Goal: Task Accomplishment & Management: Manage account settings

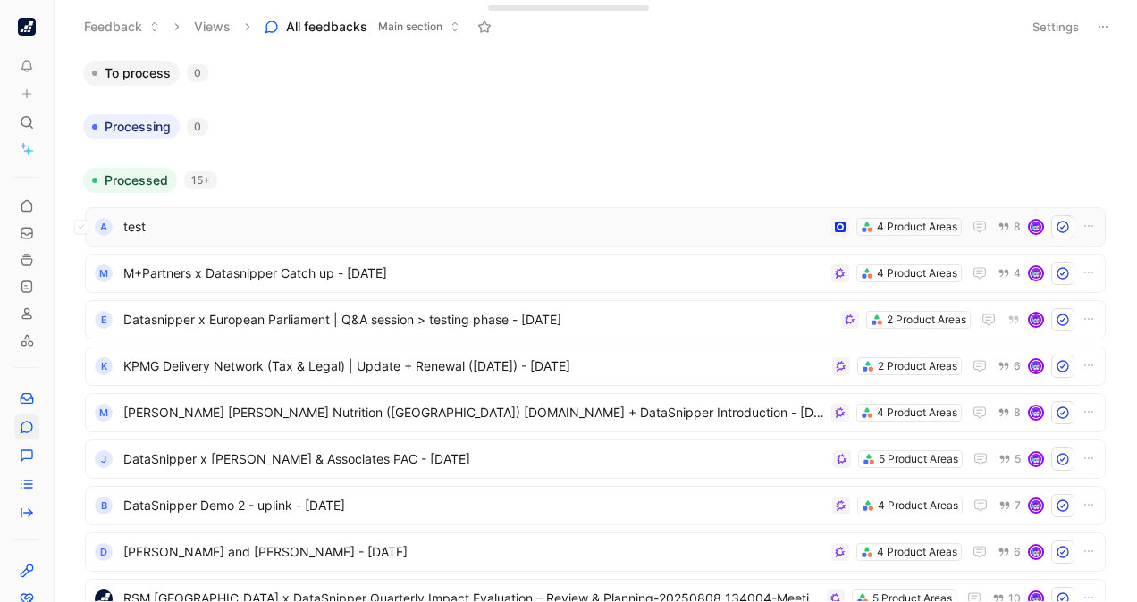
click at [489, 225] on span "test" at bounding box center [473, 226] width 701 height 21
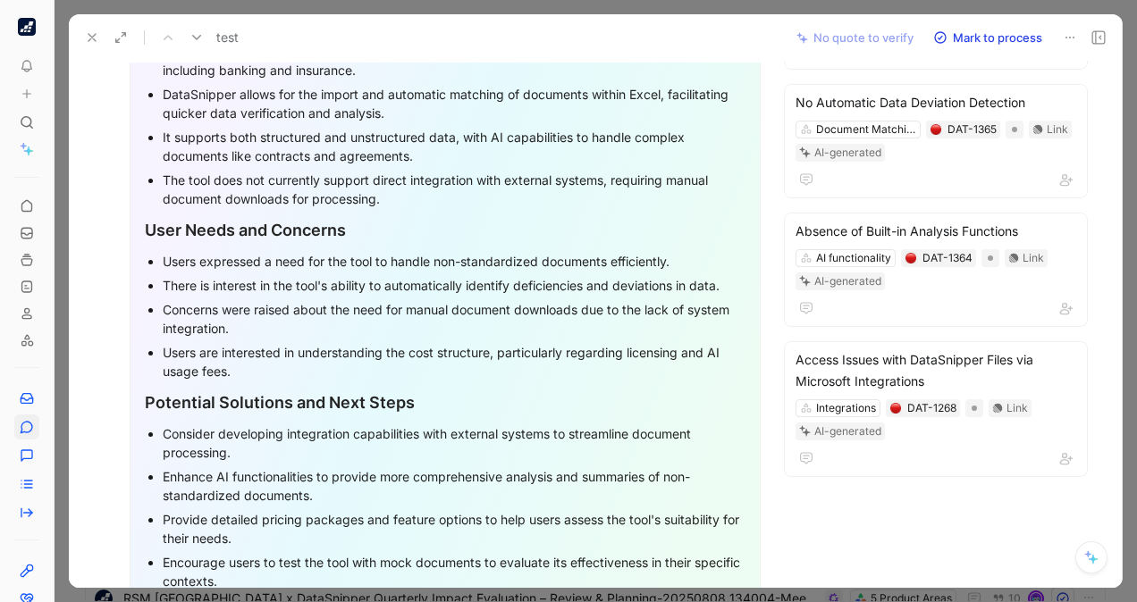
scroll to position [748, 0]
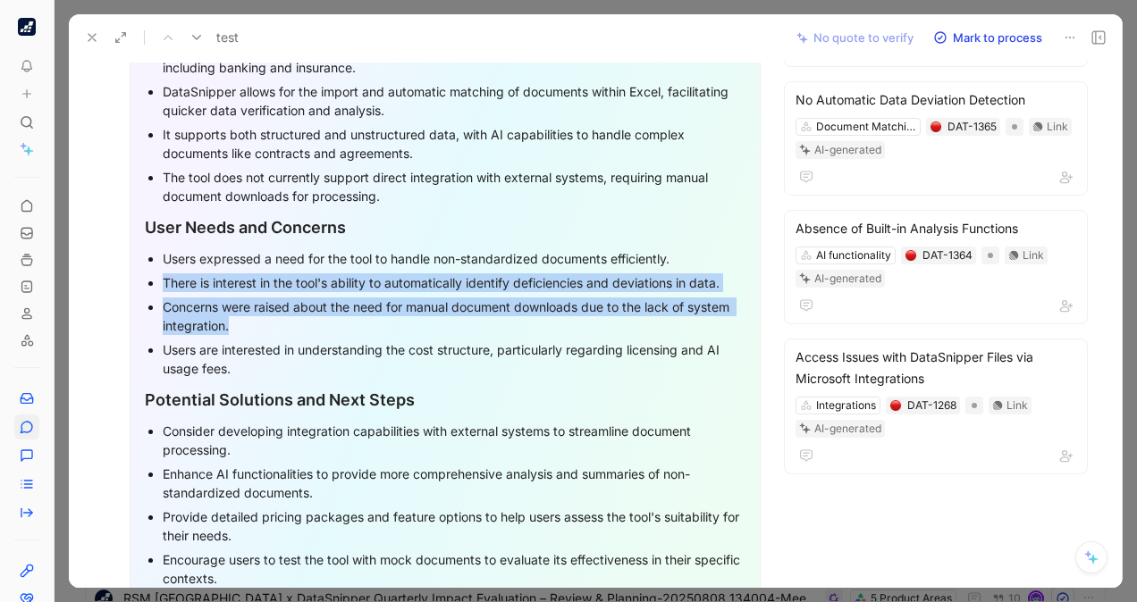
drag, startPoint x: 294, startPoint y: 323, endPoint x: 143, endPoint y: 272, distance: 159.7
click at [143, 272] on div "Overall Summary In a recent discussion, Leonard Lawrence and Shelley engaged in…" at bounding box center [445, 232] width 631 height 874
click at [306, 348] on div "Users are interested in understanding the cost structure, particularly regardin…" at bounding box center [454, 359] width 583 height 38
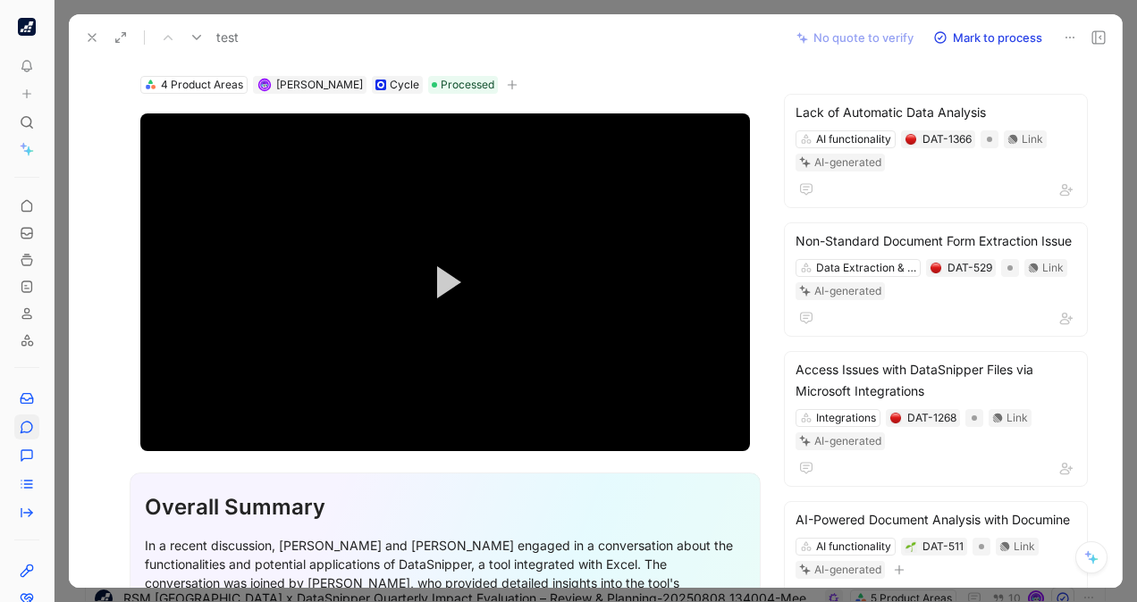
scroll to position [0, 0]
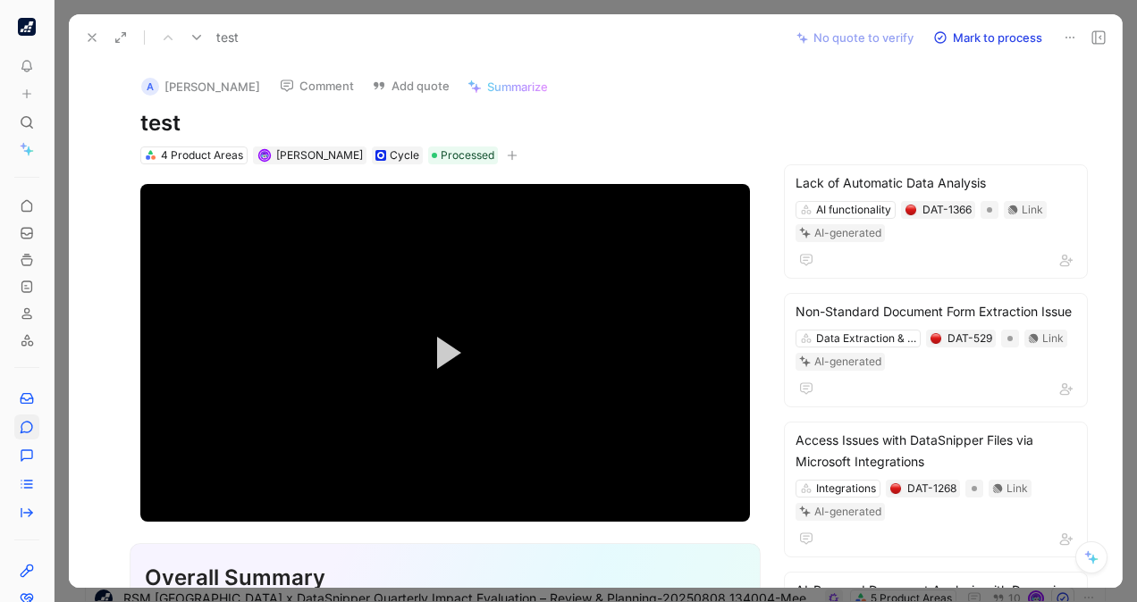
click at [1124, 156] on div at bounding box center [596, 301] width 1082 height 602
click at [1066, 39] on icon at bounding box center [1069, 37] width 14 height 14
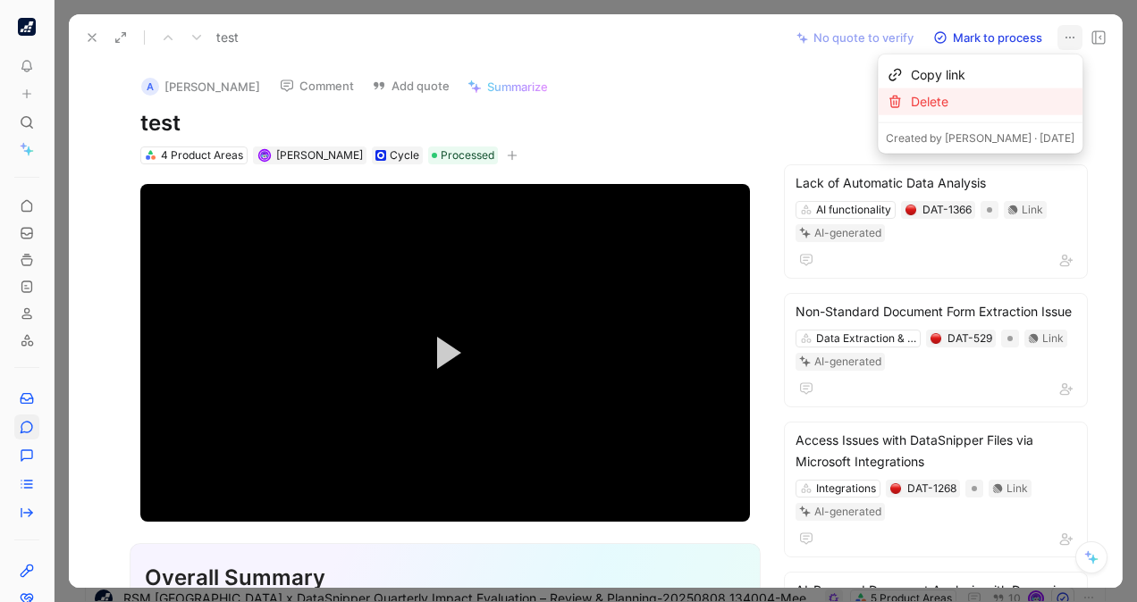
click at [986, 98] on div "Delete" at bounding box center [993, 101] width 164 height 21
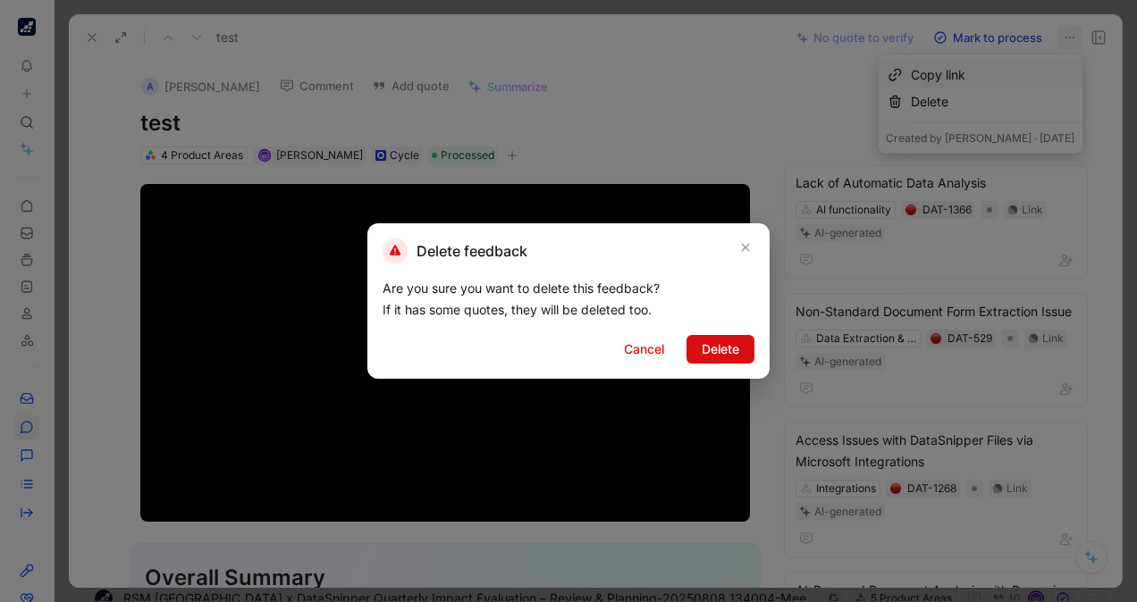
click at [714, 353] on span "Delete" at bounding box center [720, 349] width 38 height 21
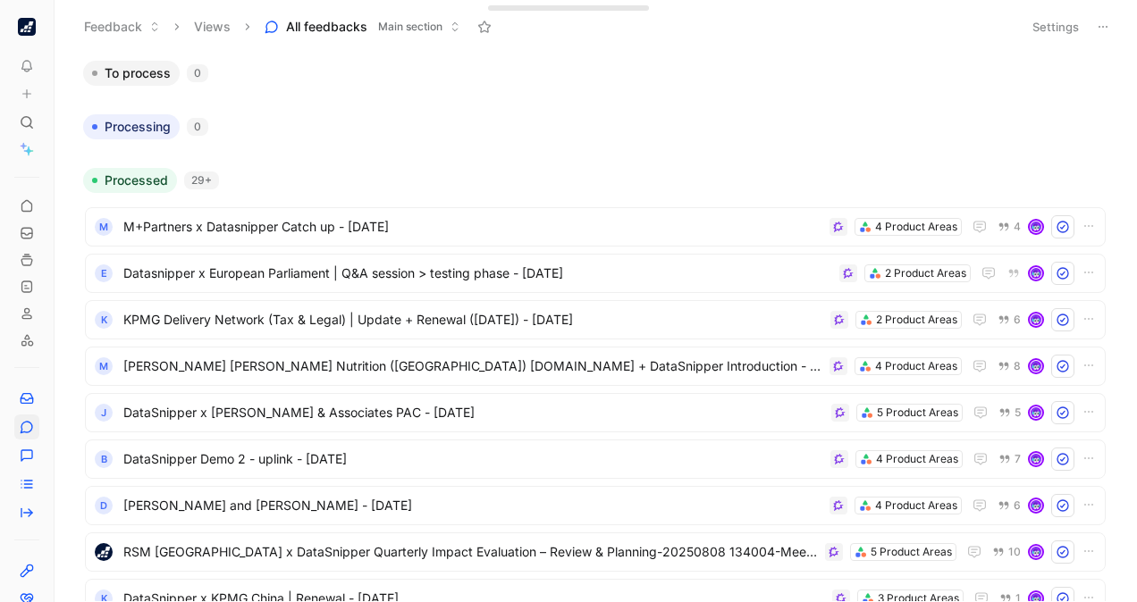
click at [1130, 136] on body "To pick up a draggable item, press the space bar. While dragging, use the arrow…" at bounding box center [568, 301] width 1137 height 602
click at [618, 259] on div "E Datasnipper x European Parliament | Q&A session > testing phase - 8/11/2025 2…" at bounding box center [595, 273] width 1020 height 39
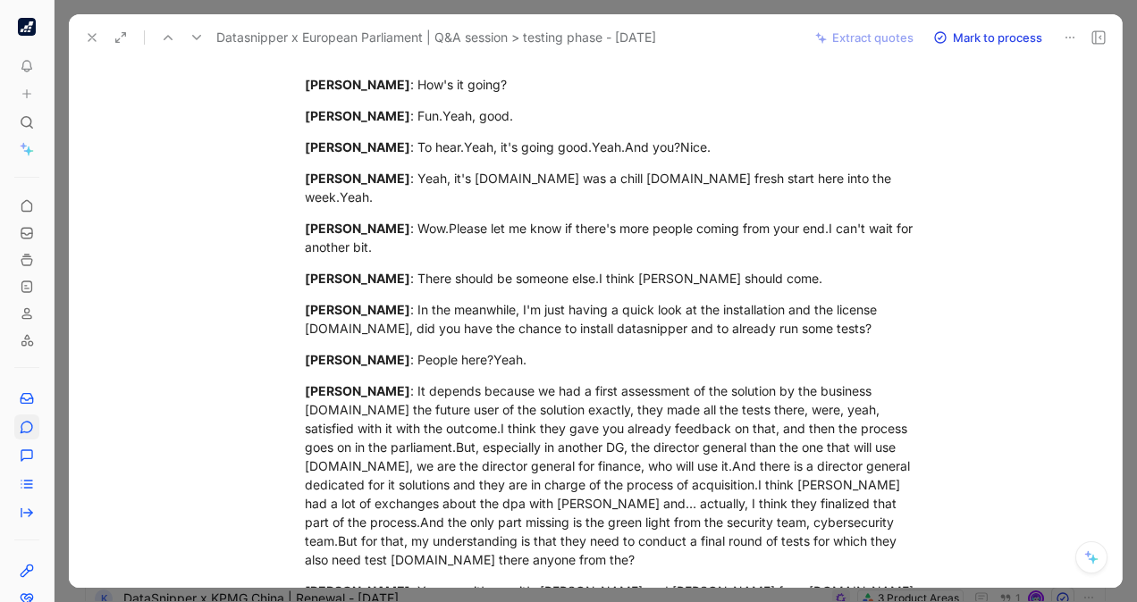
scroll to position [418, 0]
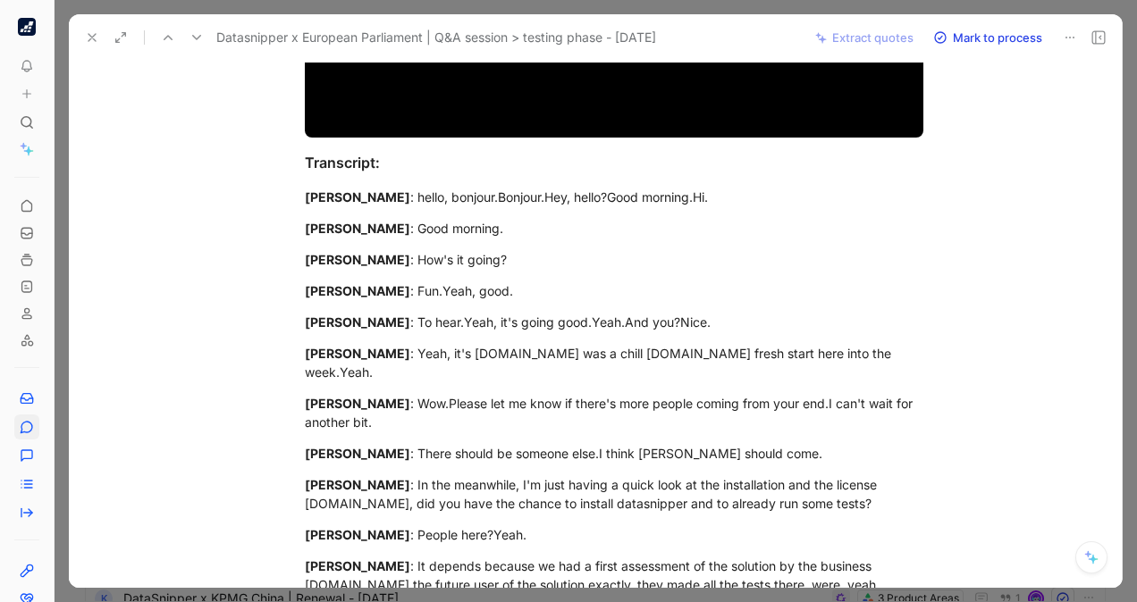
click at [89, 37] on icon at bounding box center [92, 37] width 14 height 14
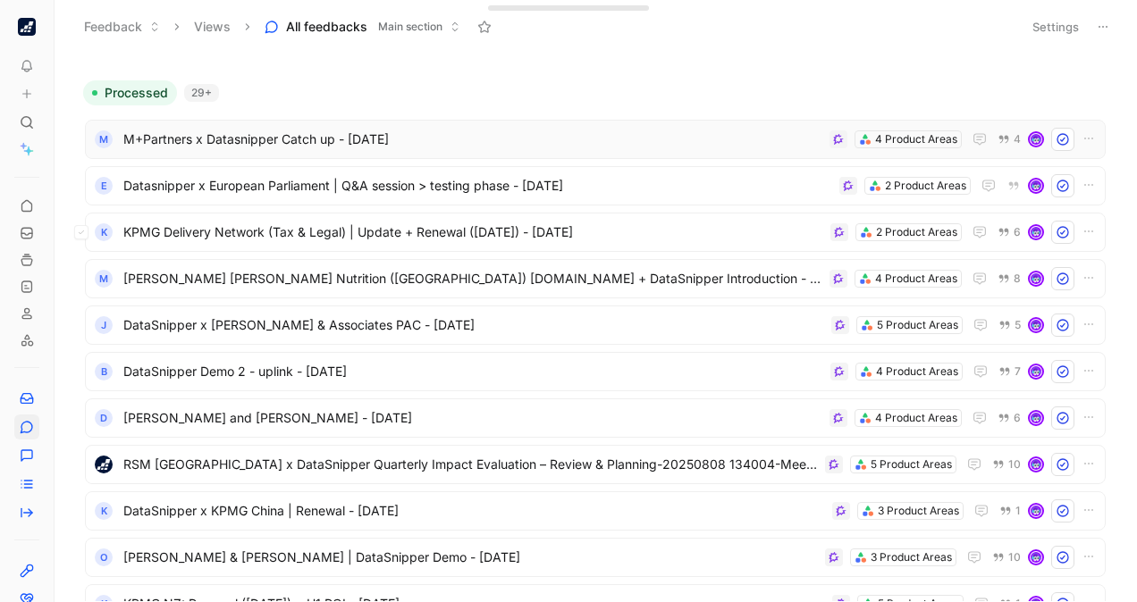
scroll to position [146, 0]
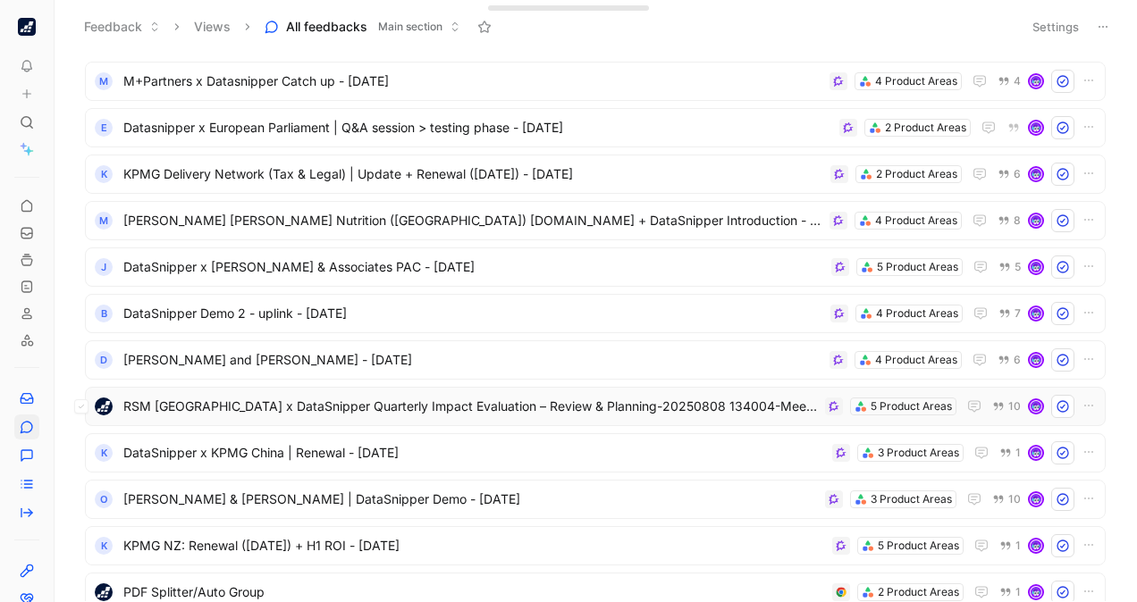
click at [274, 399] on span "RSM [GEOGRAPHIC_DATA] x DataSnipper Quarterly Impact Evaluation – Review & Plan…" at bounding box center [470, 406] width 694 height 21
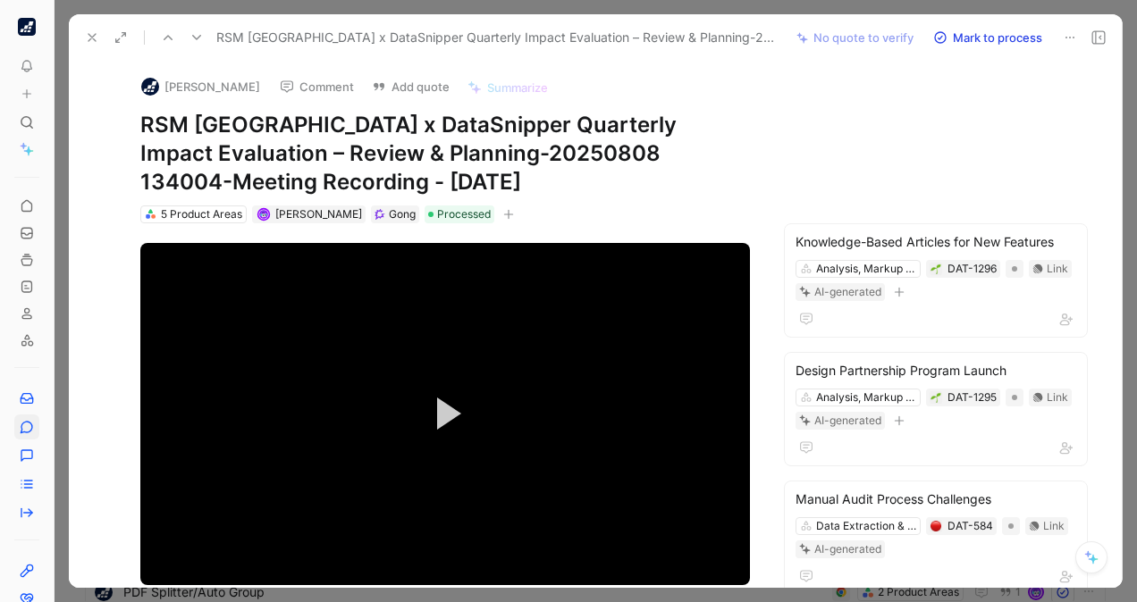
click at [84, 35] on button at bounding box center [92, 37] width 25 height 25
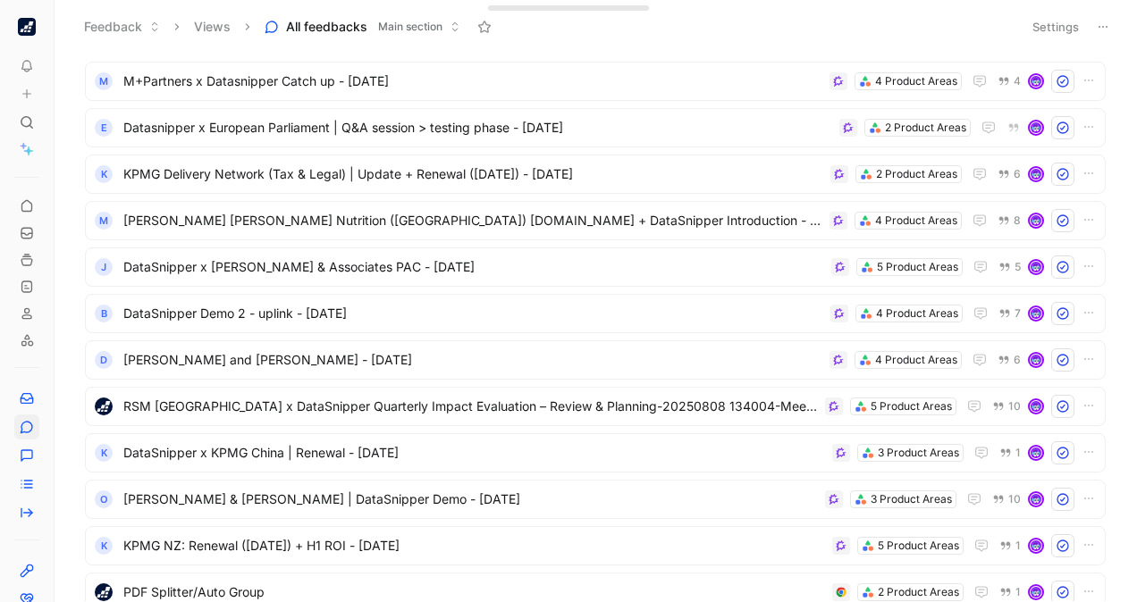
click at [1111, 72] on body "To pick up a draggable item, press the space bar. While dragging, use the arrow…" at bounding box center [568, 301] width 1137 height 602
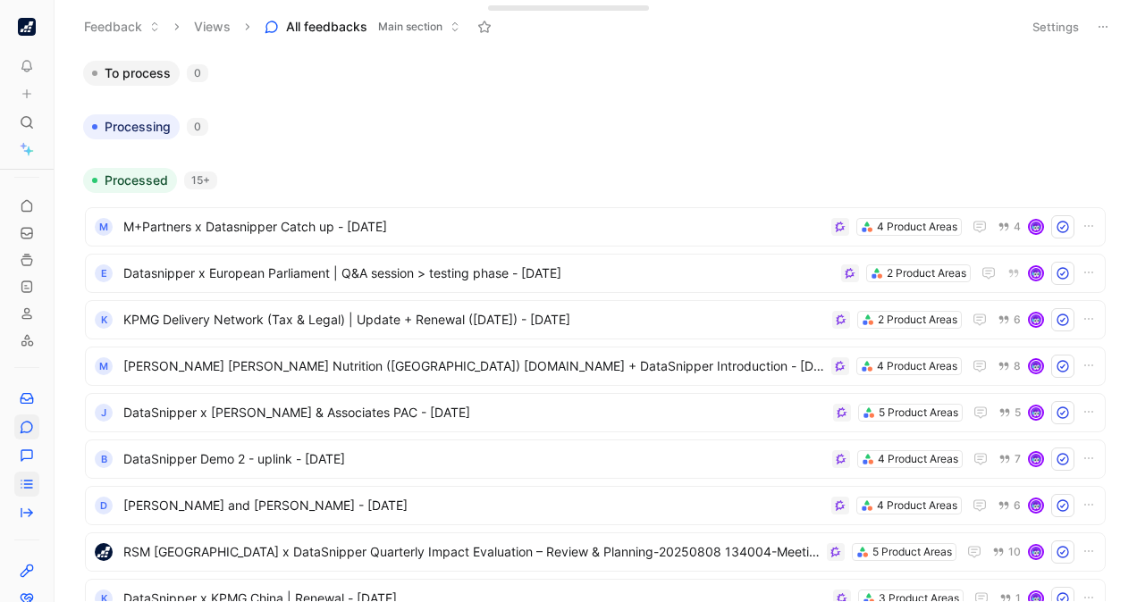
scroll to position [166, 0]
click at [32, 405] on icon at bounding box center [27, 405] width 14 height 14
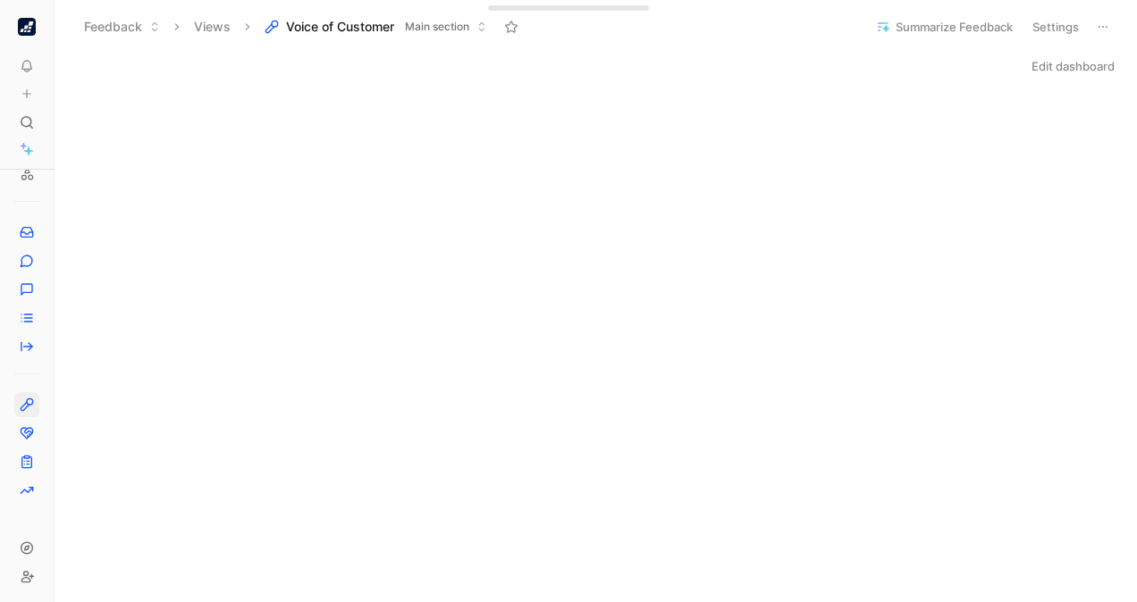
click at [637, 63] on div "Edit dashboard" at bounding box center [596, 66] width 1082 height 25
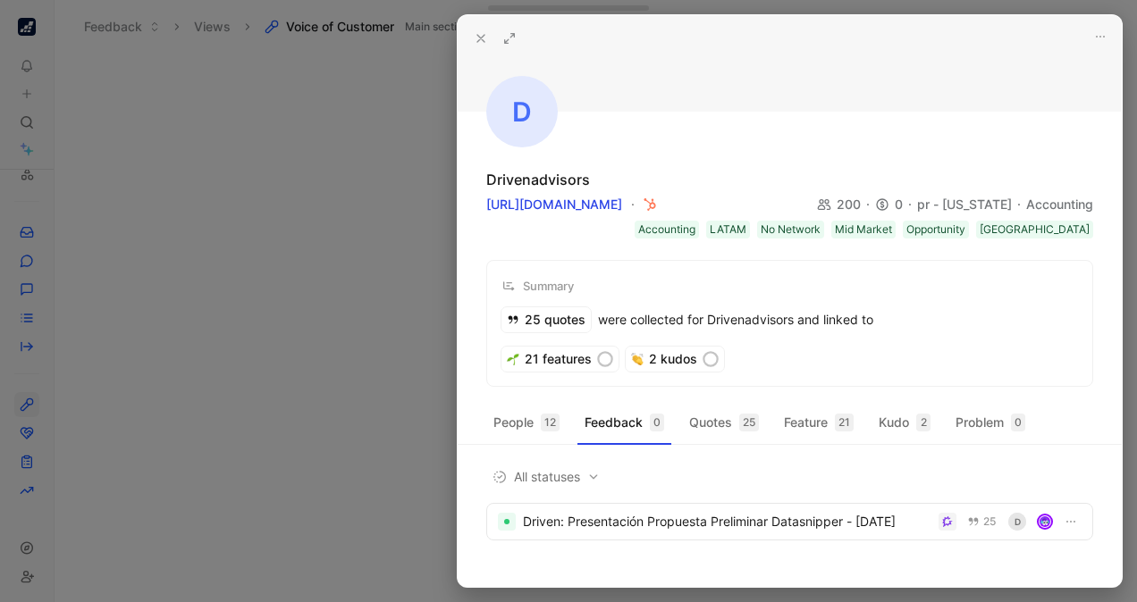
click at [511, 34] on use at bounding box center [510, 39] width 10 height 10
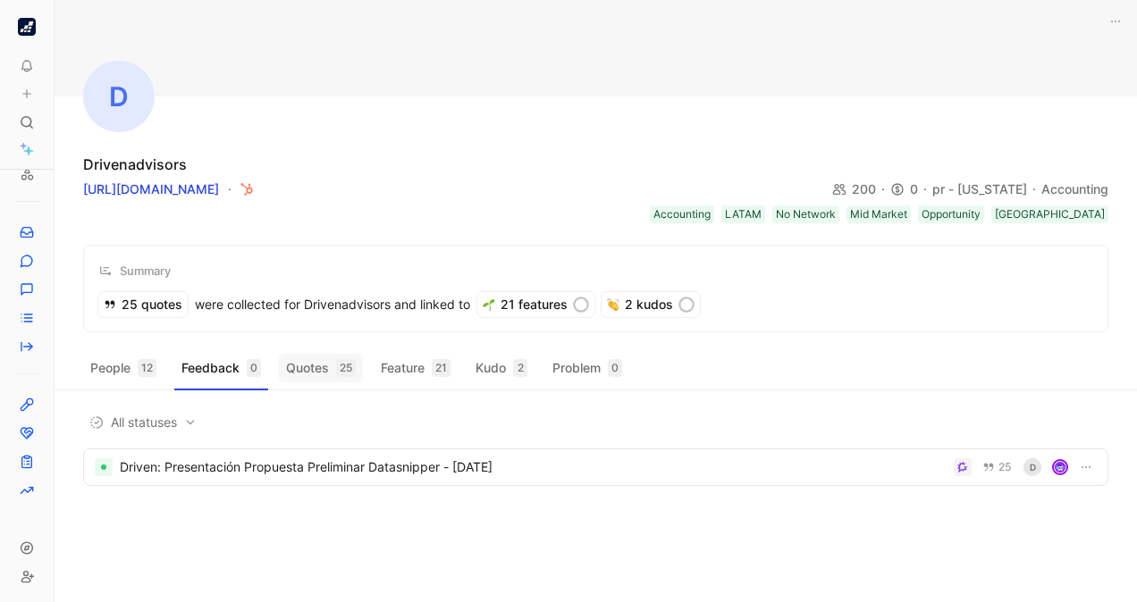
click at [323, 354] on button "Quotes 25" at bounding box center [321, 368] width 84 height 29
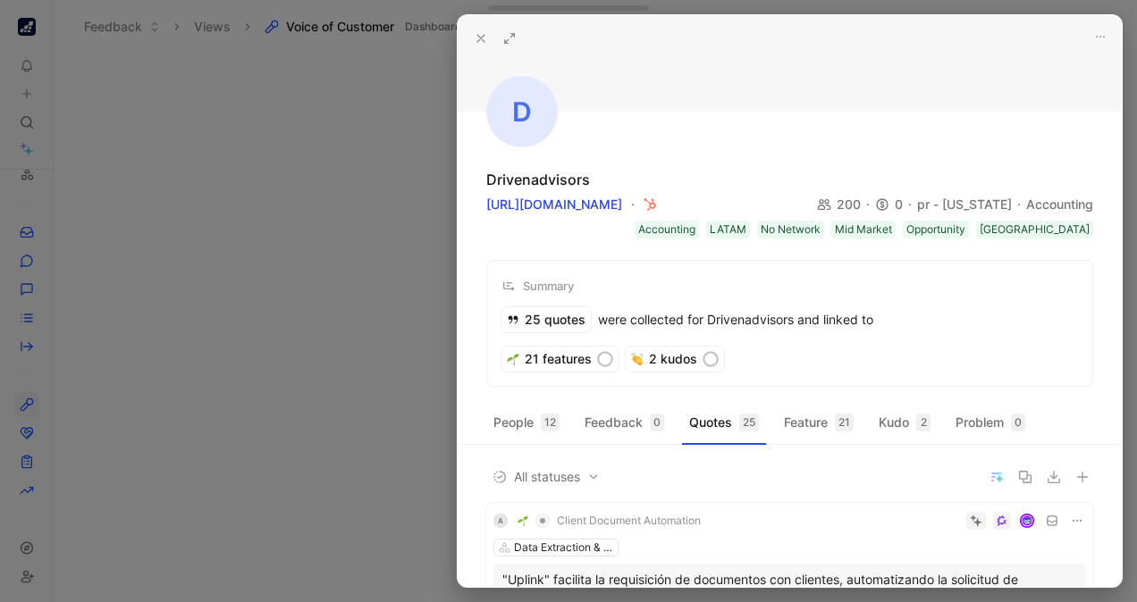
click at [325, 290] on div at bounding box center [568, 301] width 1137 height 602
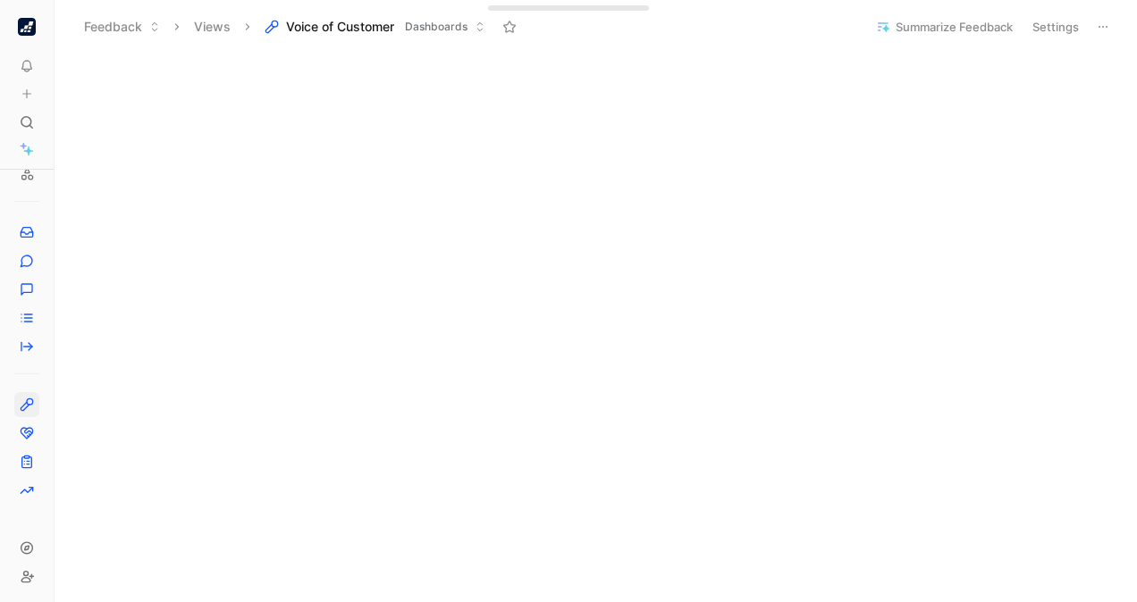
scroll to position [797, 0]
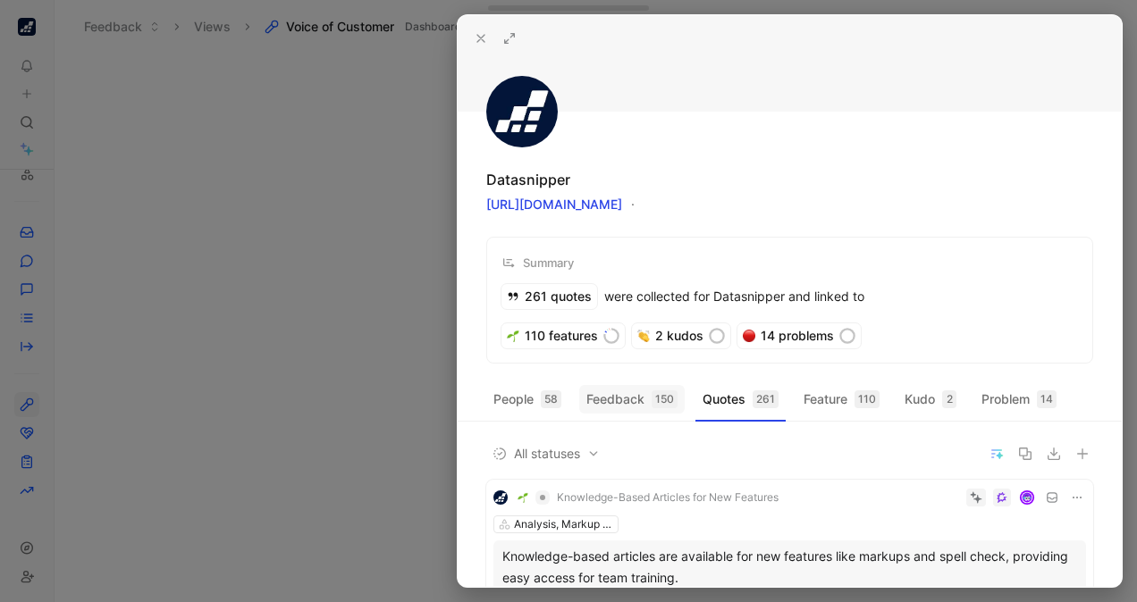
click at [630, 397] on button "Feedback 150" at bounding box center [631, 399] width 105 height 29
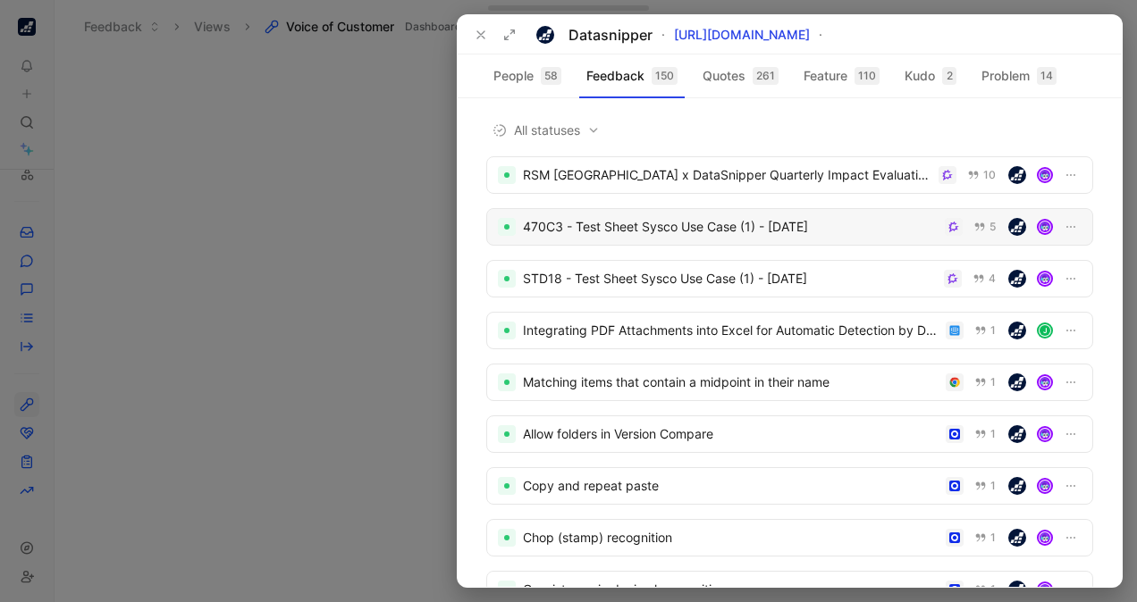
click at [661, 219] on div "470C3 - Test Sheet Sysco Use Case (1) - [DATE]" at bounding box center [730, 226] width 415 height 21
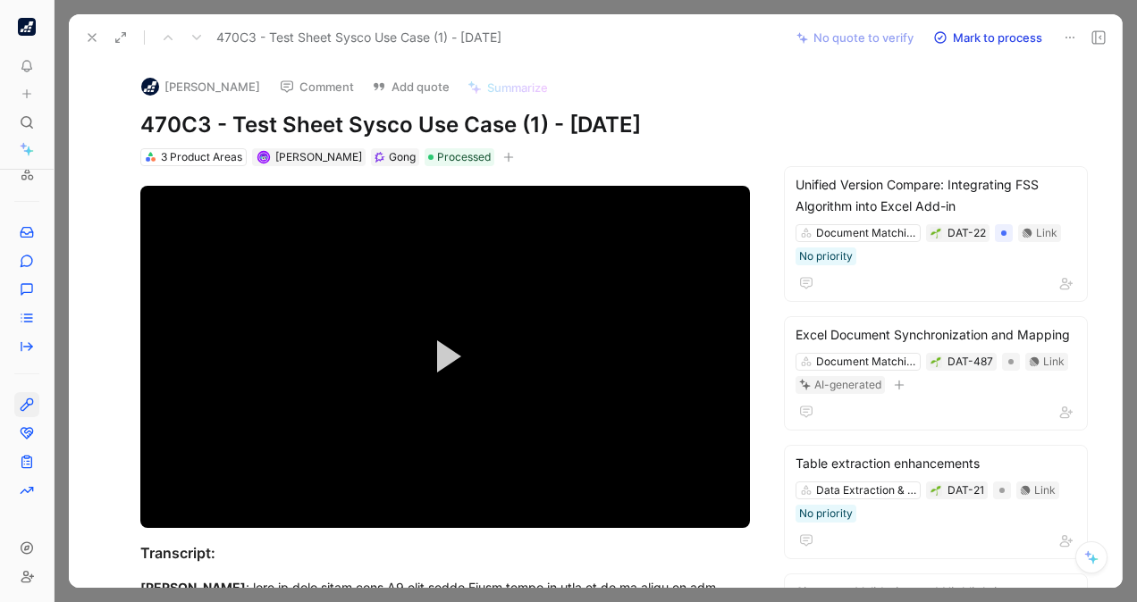
click at [82, 34] on button at bounding box center [92, 37] width 25 height 25
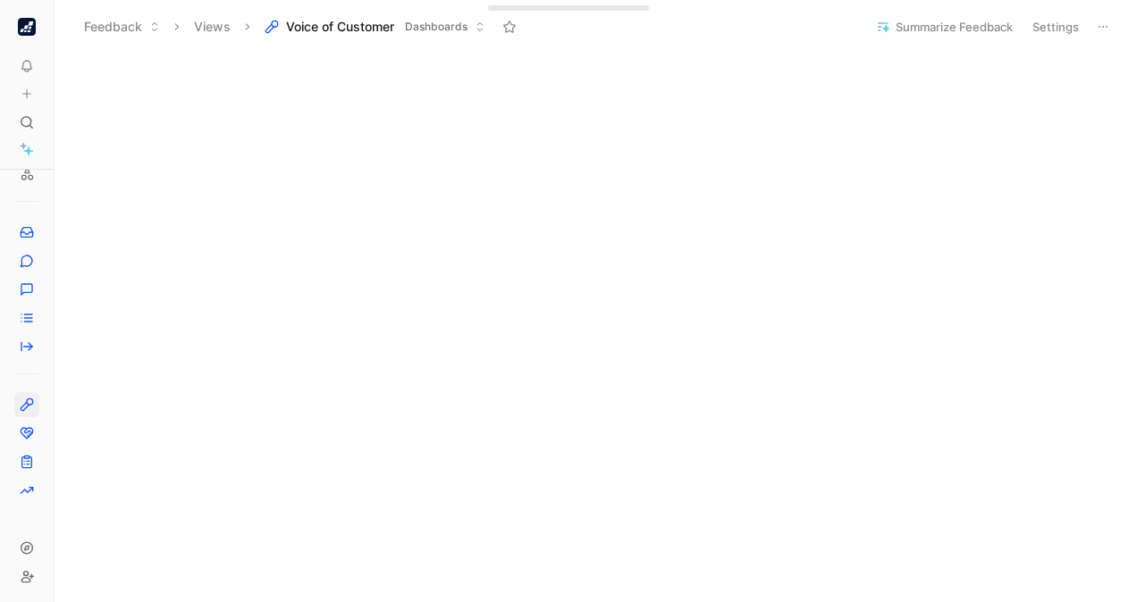
scroll to position [642, 0]
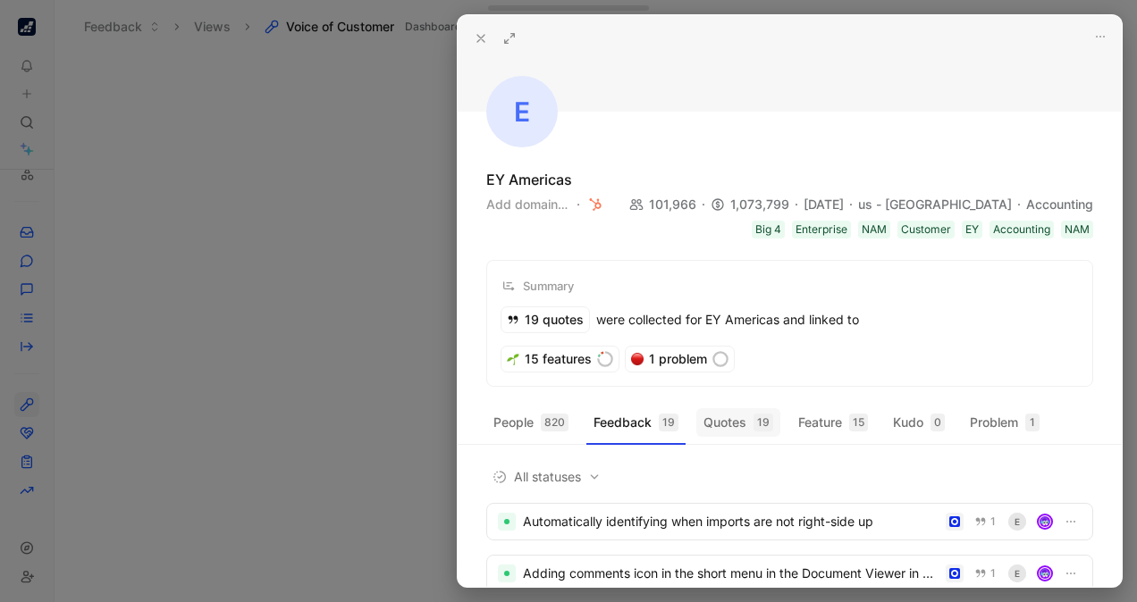
click at [749, 429] on button "Quotes 19" at bounding box center [738, 422] width 84 height 29
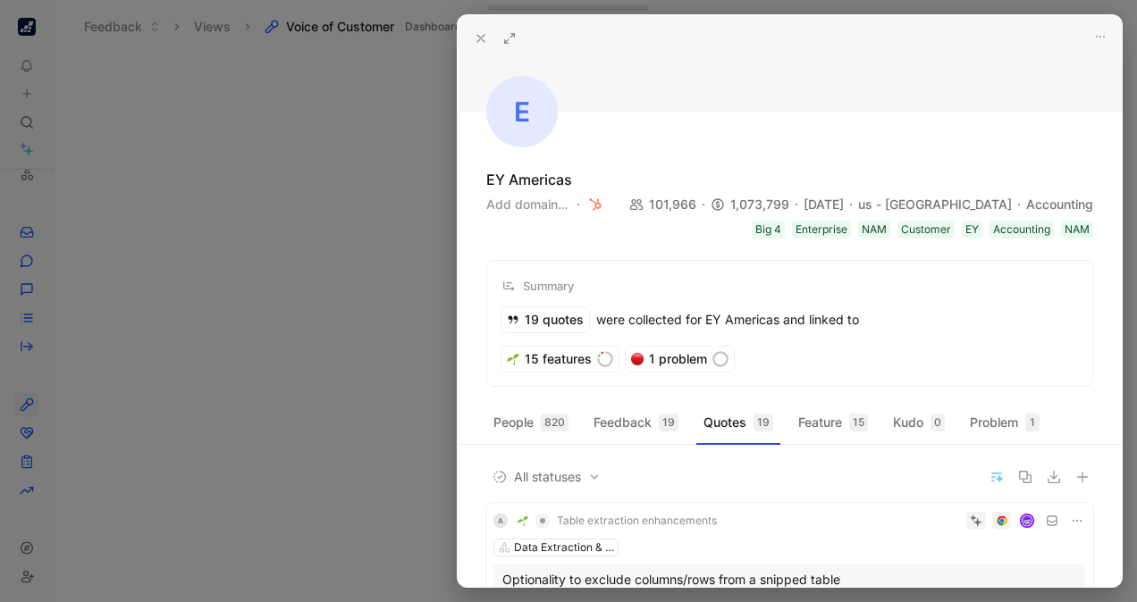
click at [479, 33] on icon at bounding box center [481, 38] width 14 height 14
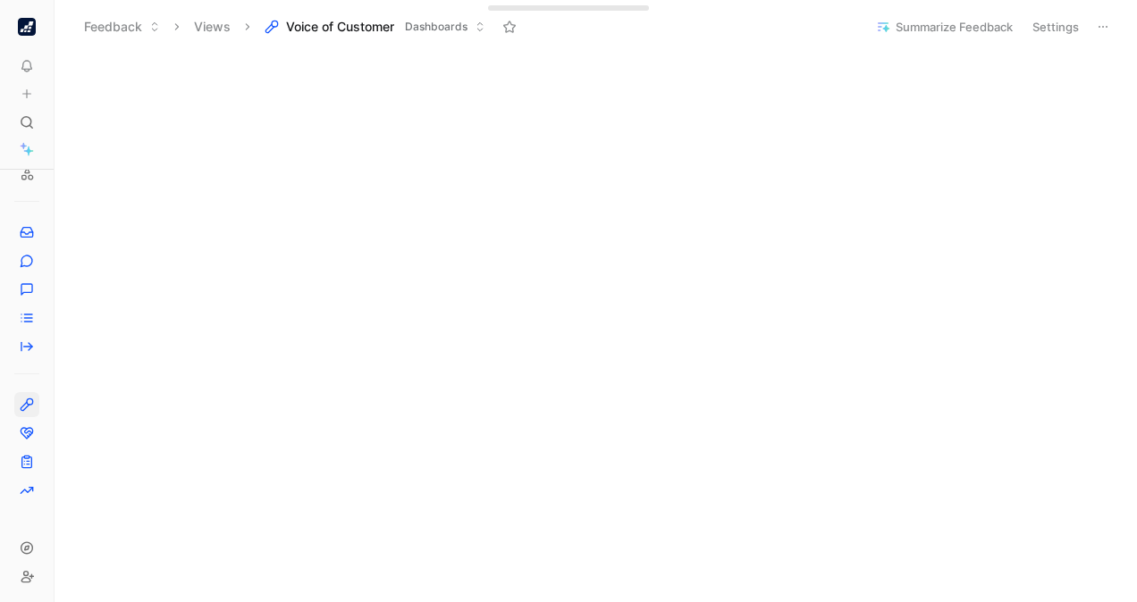
scroll to position [796, 0]
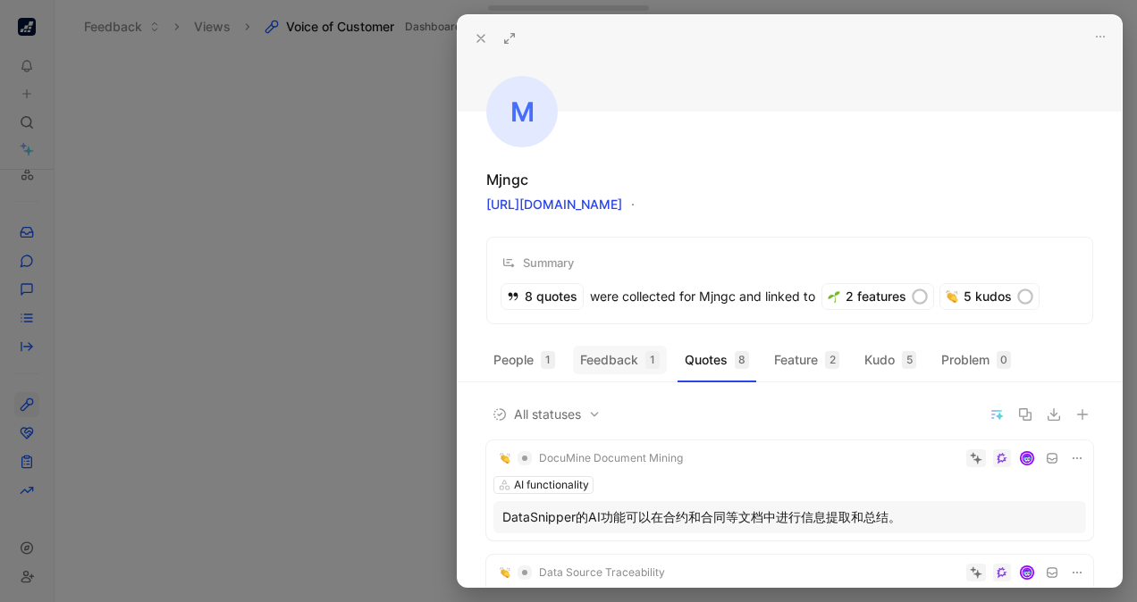
click at [606, 364] on button "Feedback 1" at bounding box center [620, 360] width 94 height 29
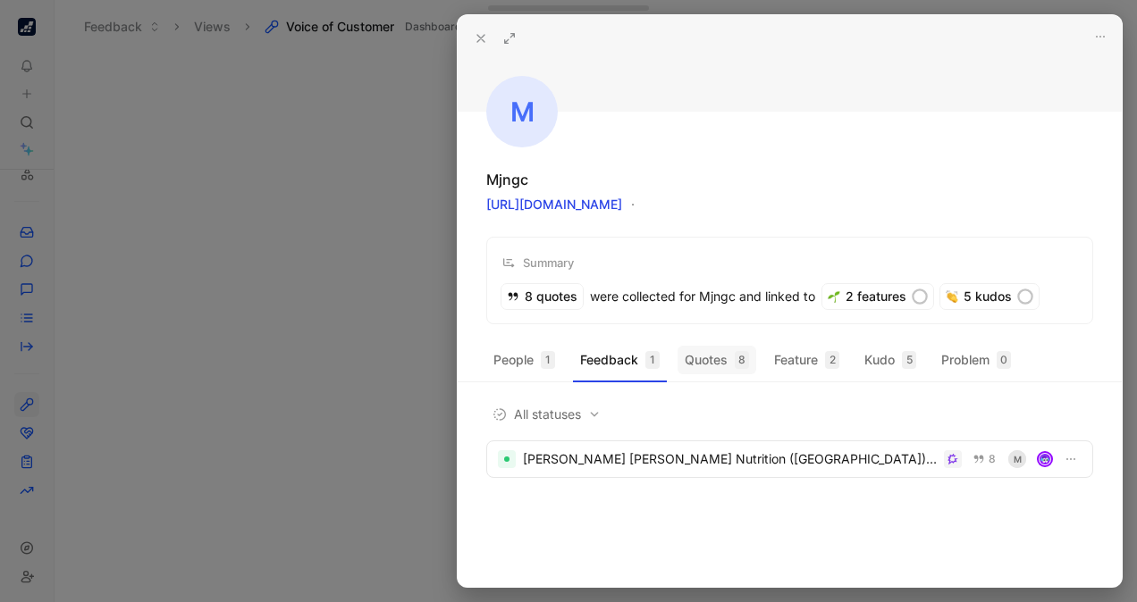
click at [711, 363] on button "Quotes 8" at bounding box center [716, 360] width 79 height 29
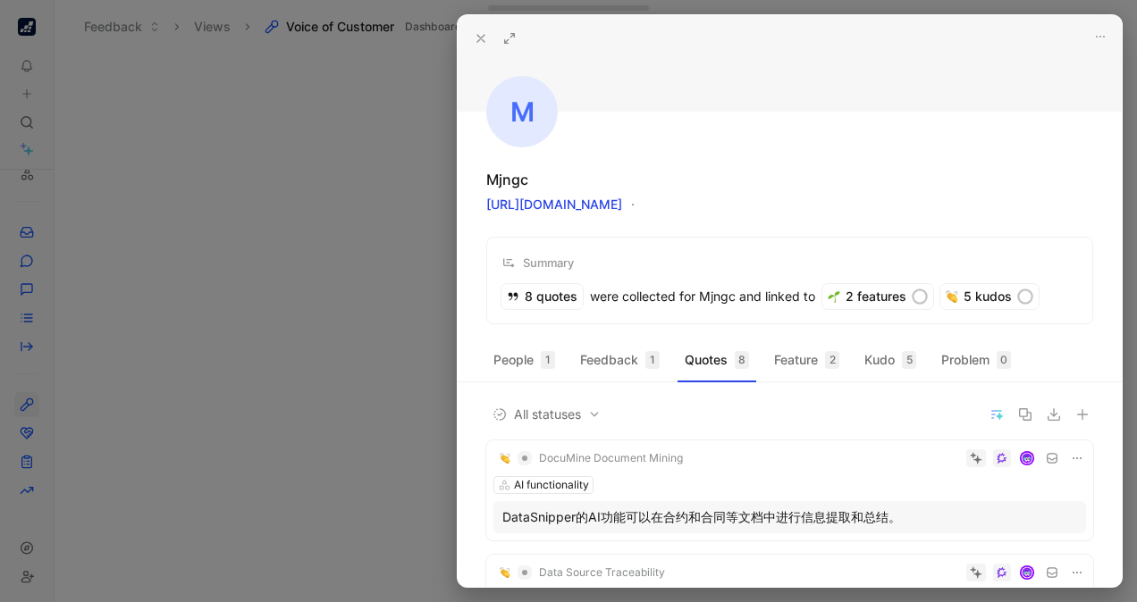
click at [215, 536] on div at bounding box center [568, 301] width 1137 height 602
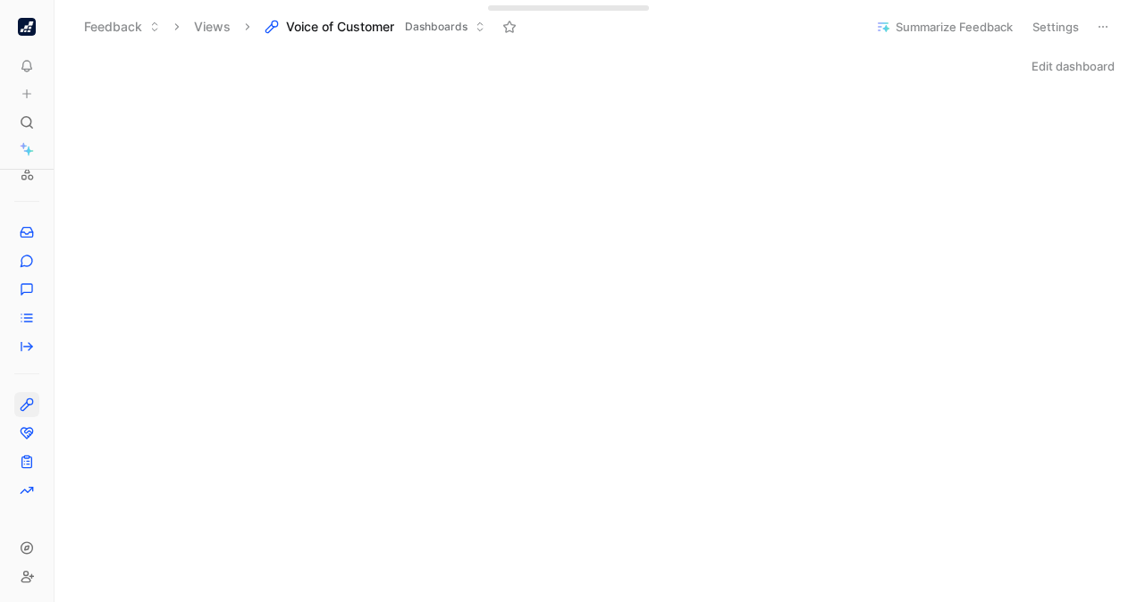
click at [26, 25] on img "button" at bounding box center [27, 27] width 18 height 18
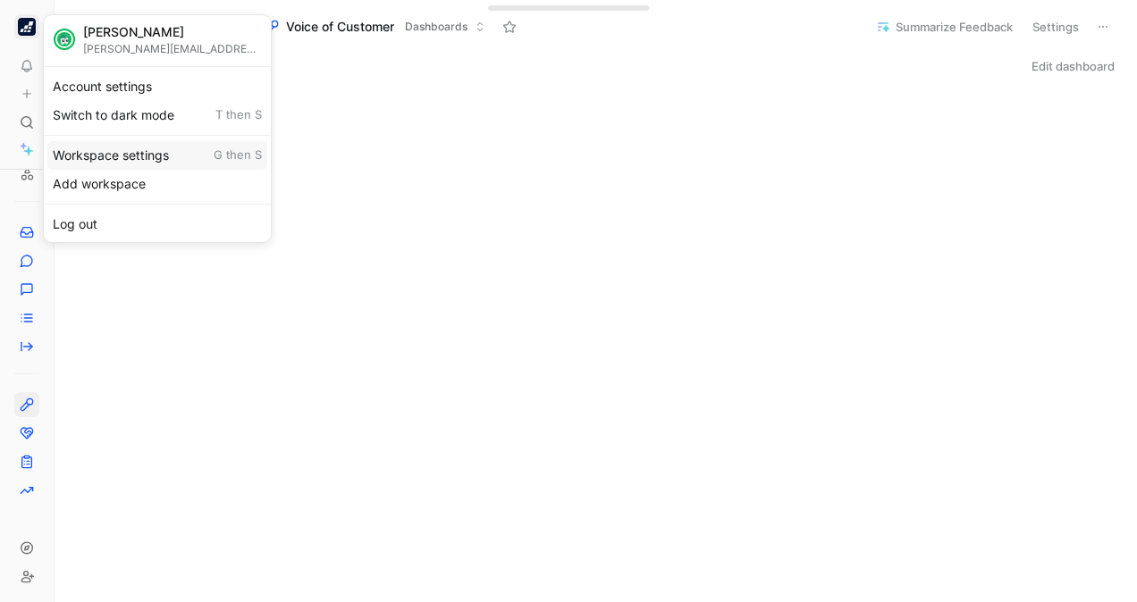
click at [114, 153] on div "Workspace settings G then S" at bounding box center [157, 155] width 220 height 29
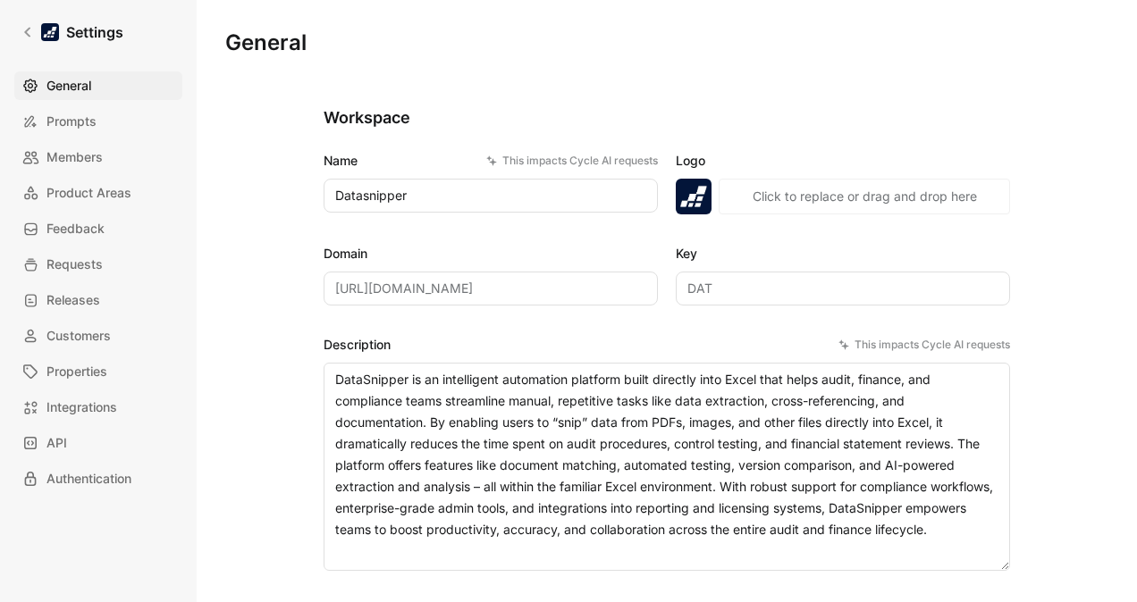
click at [88, 378] on span "Properties" at bounding box center [76, 371] width 61 height 21
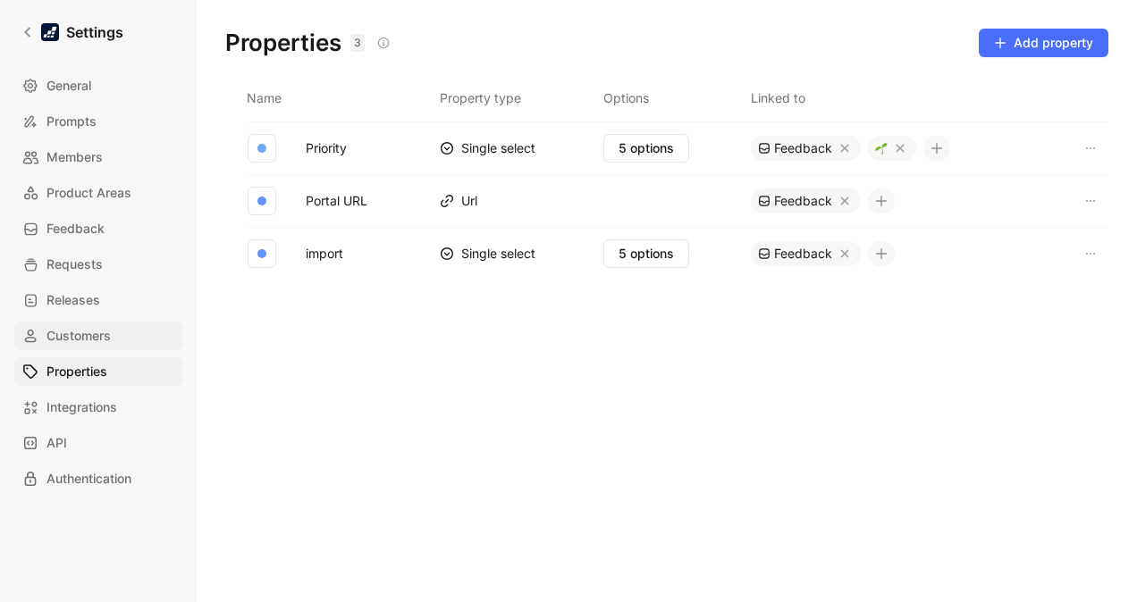
click at [97, 347] on link "Customers" at bounding box center [98, 336] width 168 height 29
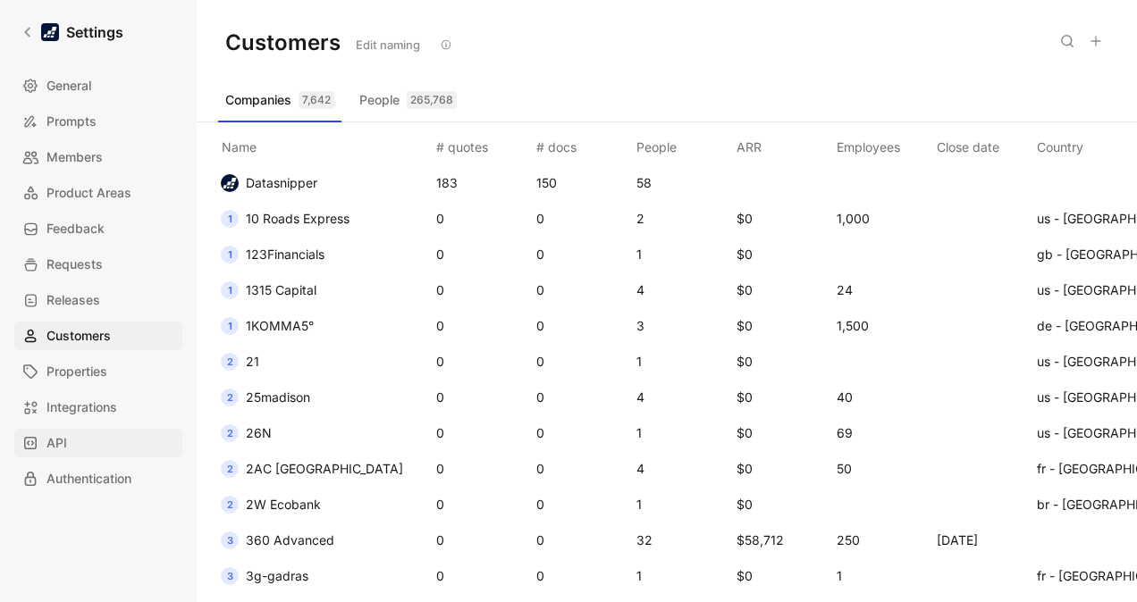
click at [56, 441] on span "API" at bounding box center [56, 442] width 21 height 21
